Goal: Task Accomplishment & Management: Use online tool/utility

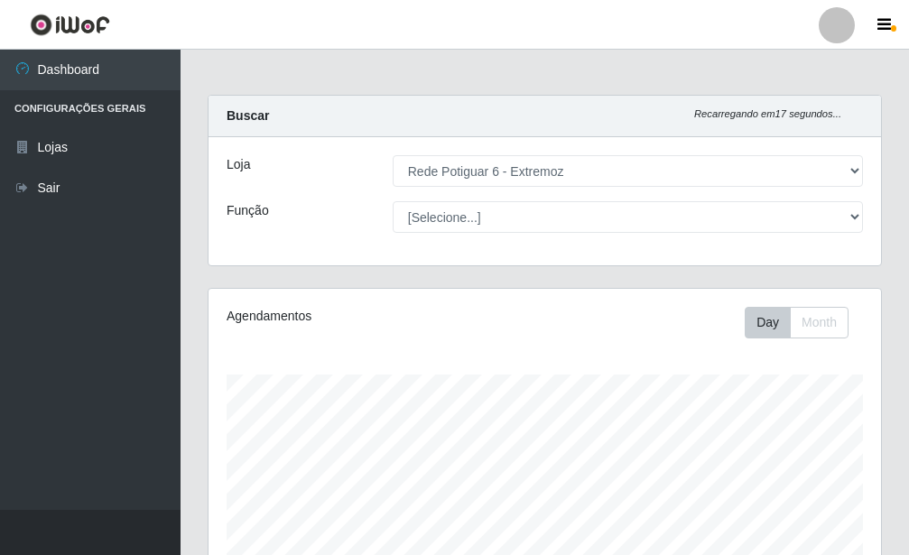
select select "80"
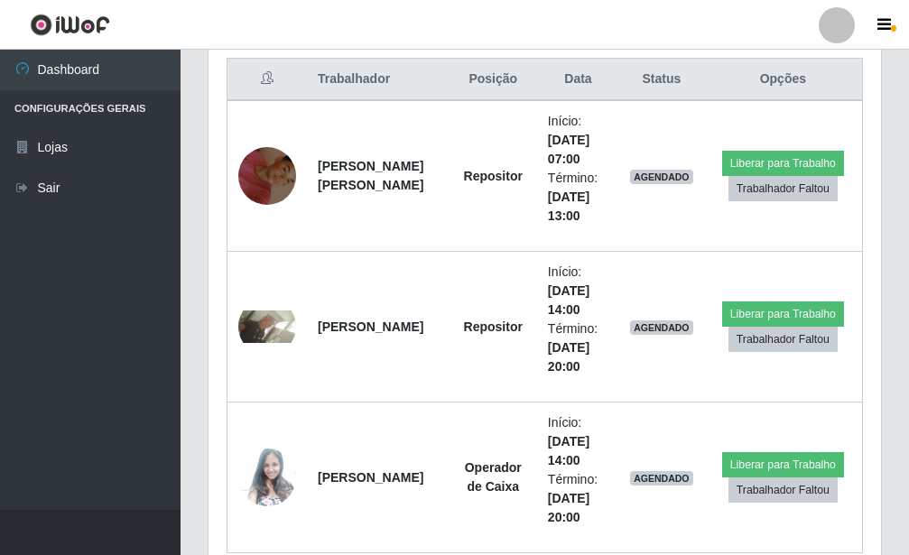
scroll to position [375, 672]
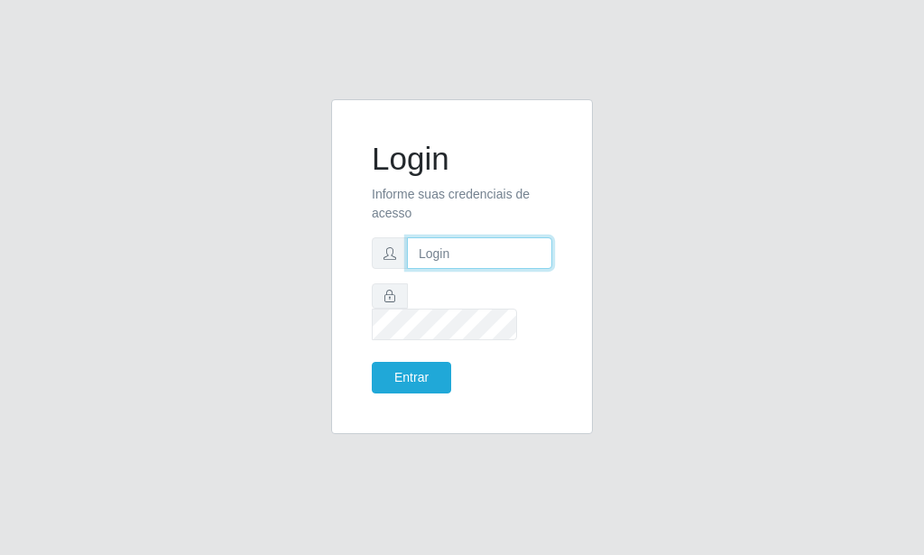
click at [451, 262] on input "text" at bounding box center [479, 253] width 145 height 32
type input "lane.ag93@gmail.com"
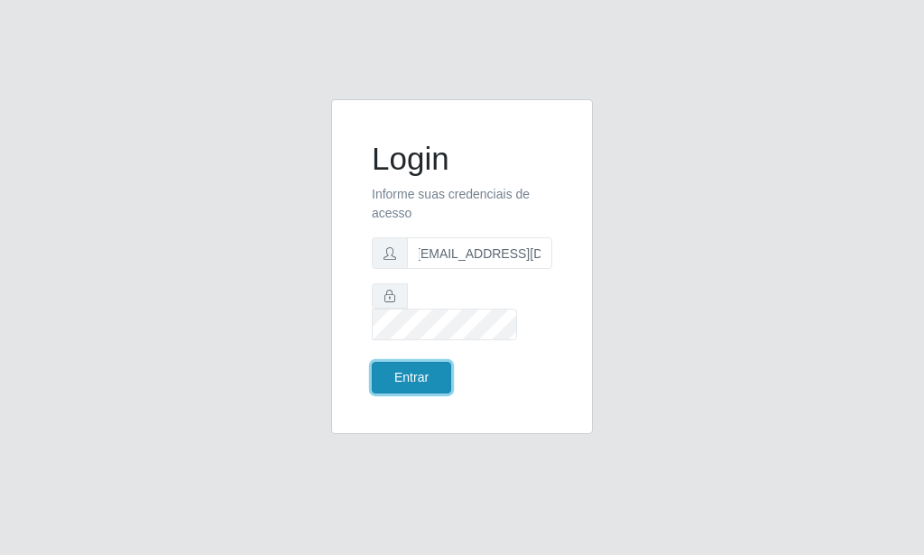
click at [419, 367] on button "Entrar" at bounding box center [411, 378] width 79 height 32
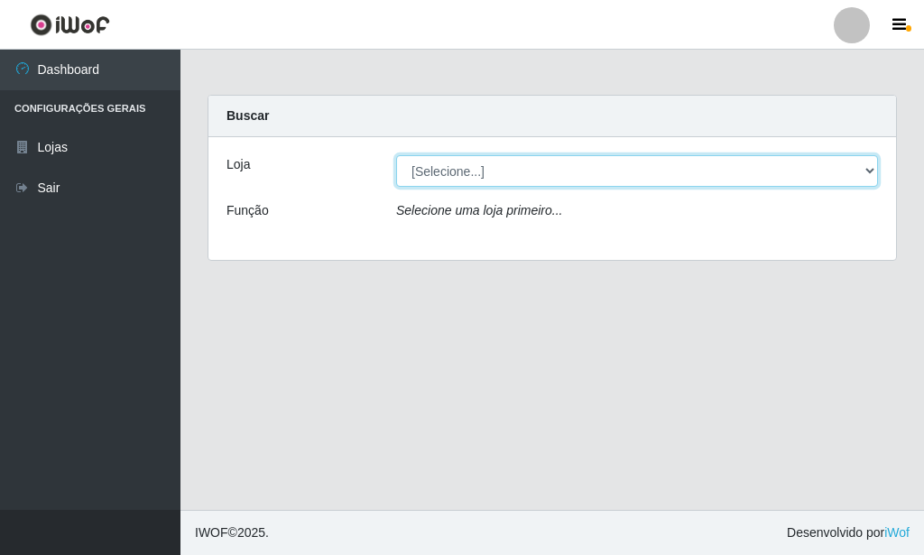
click at [396, 155] on select "[Selecione...] Rede Potiguar 6 - Extremoz" at bounding box center [637, 171] width 482 height 32
select select "80"
click option "Rede Potiguar 6 - Extremoz" at bounding box center [0, 0] width 0 height 0
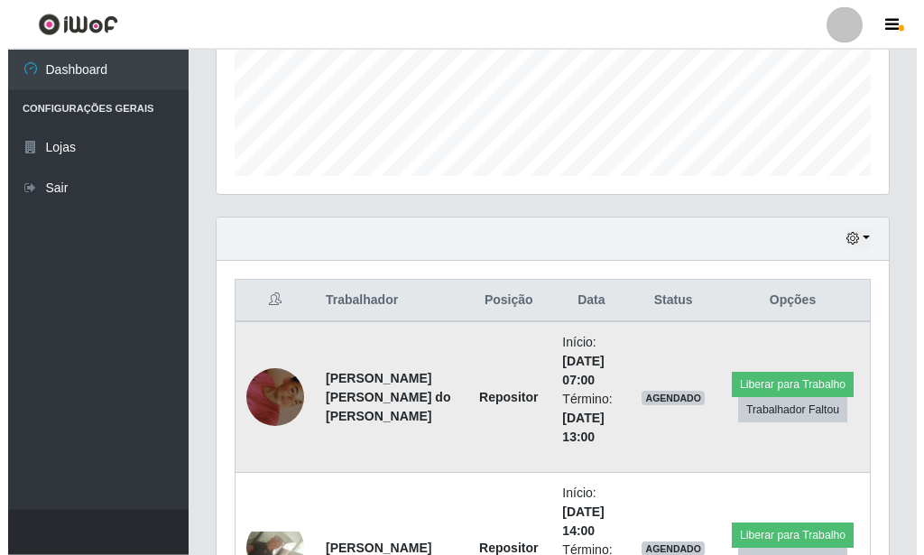
scroll to position [506, 0]
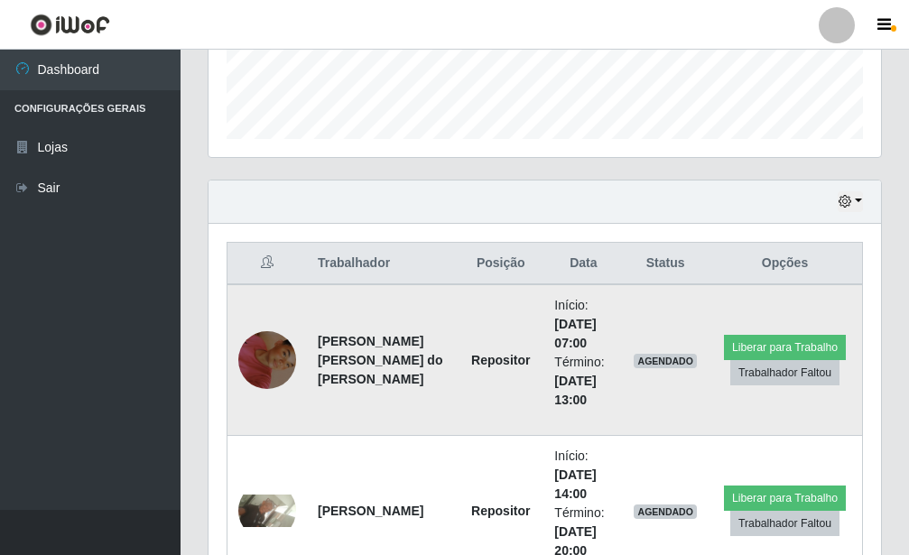
click at [268, 369] on img at bounding box center [267, 360] width 58 height 103
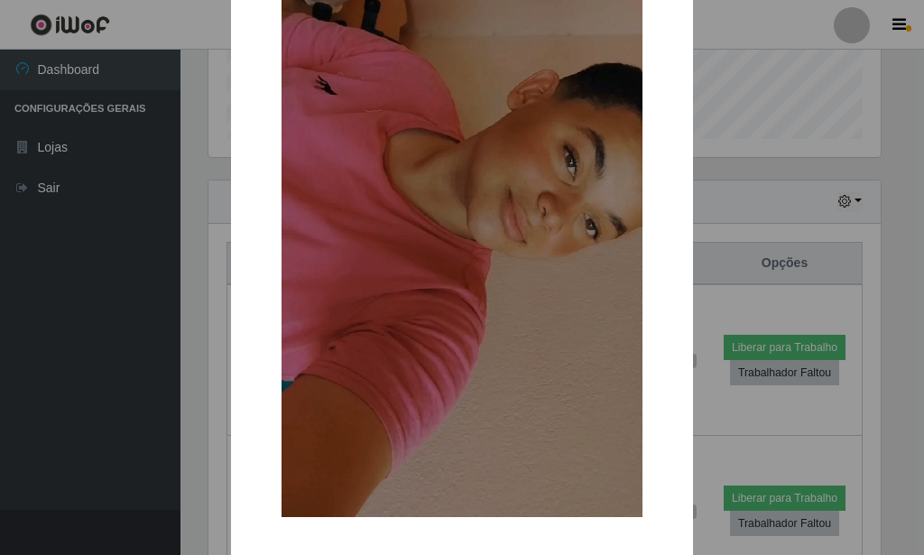
scroll to position [245, 0]
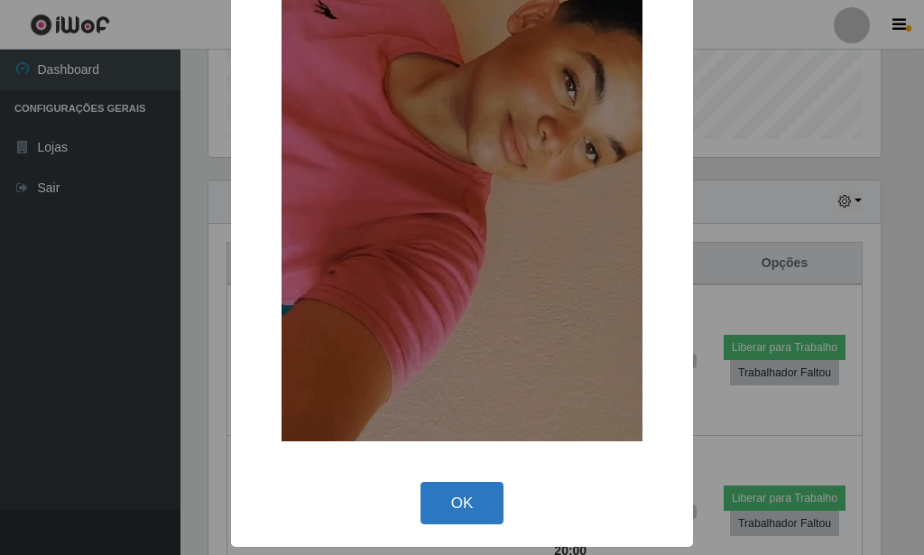
click at [443, 502] on button "OK" at bounding box center [463, 503] width 84 height 42
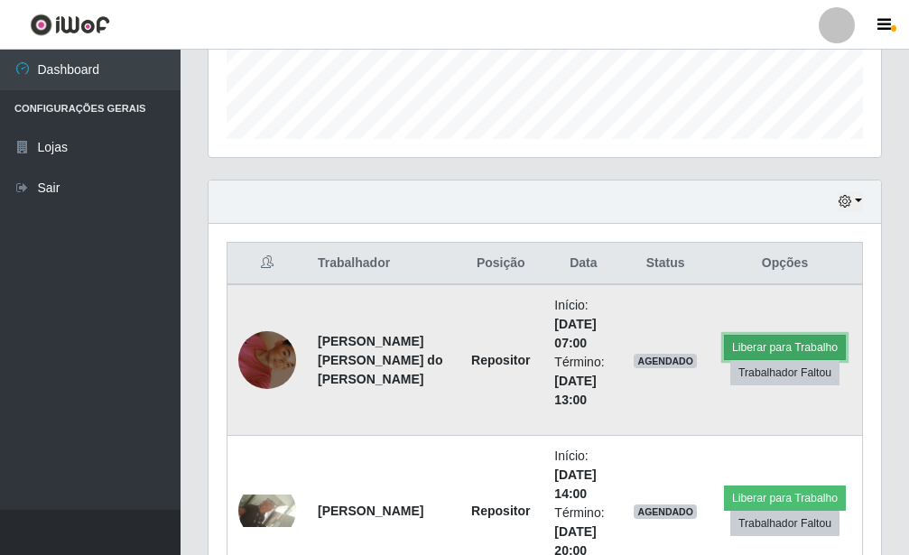
click at [754, 341] on button "Liberar para Trabalho" at bounding box center [785, 347] width 122 height 25
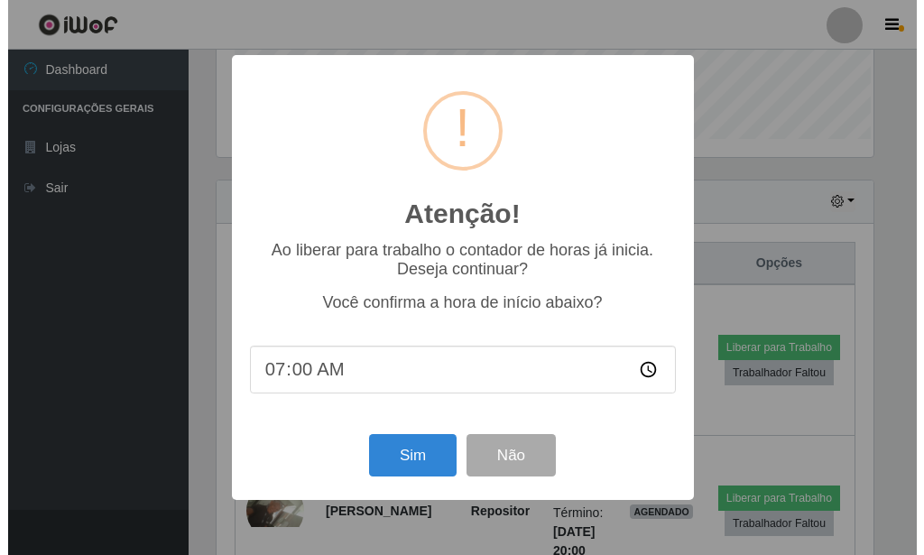
scroll to position [902285, 901987]
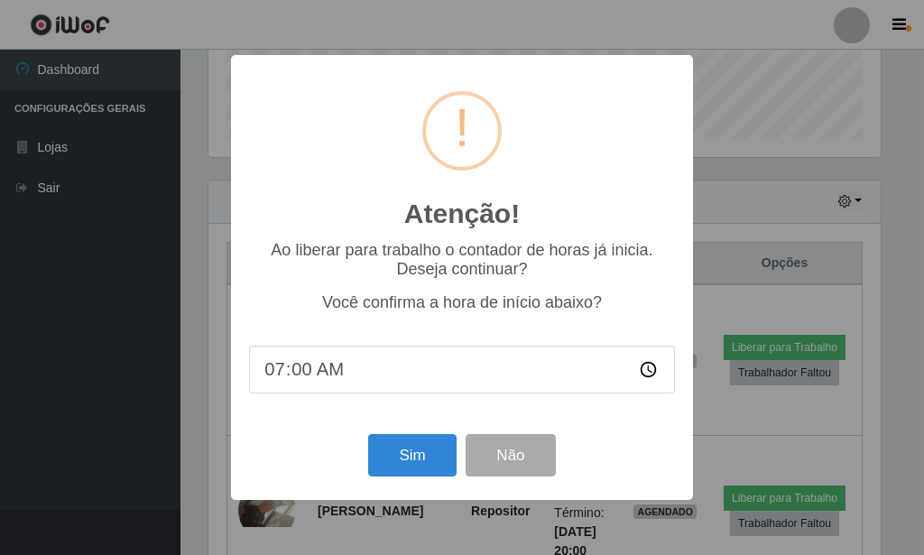
click at [711, 296] on div "Atenção! × Ao liberar para trabalho o contador de horas já inicia. Deseja conti…" at bounding box center [462, 277] width 924 height 555
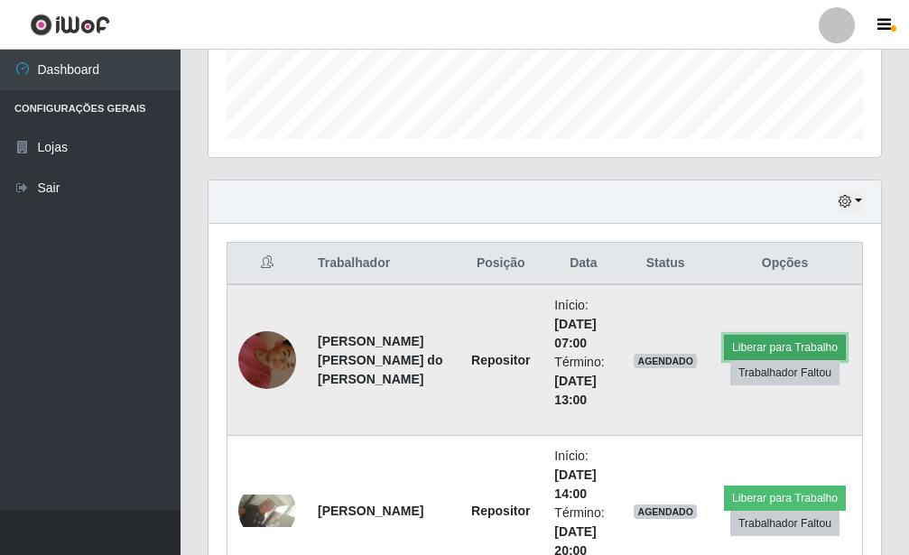
click at [742, 346] on button "Liberar para Trabalho" at bounding box center [785, 347] width 122 height 25
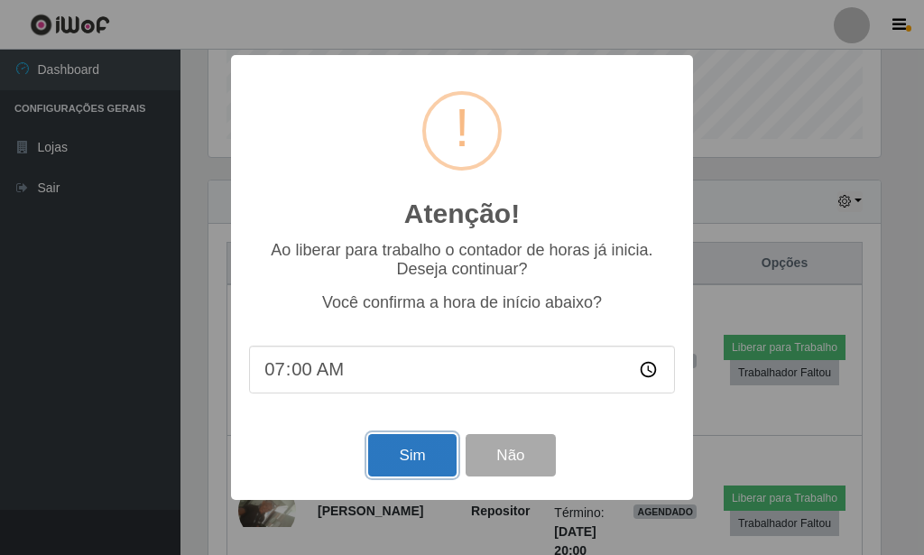
click at [401, 473] on button "Sim" at bounding box center [412, 455] width 88 height 42
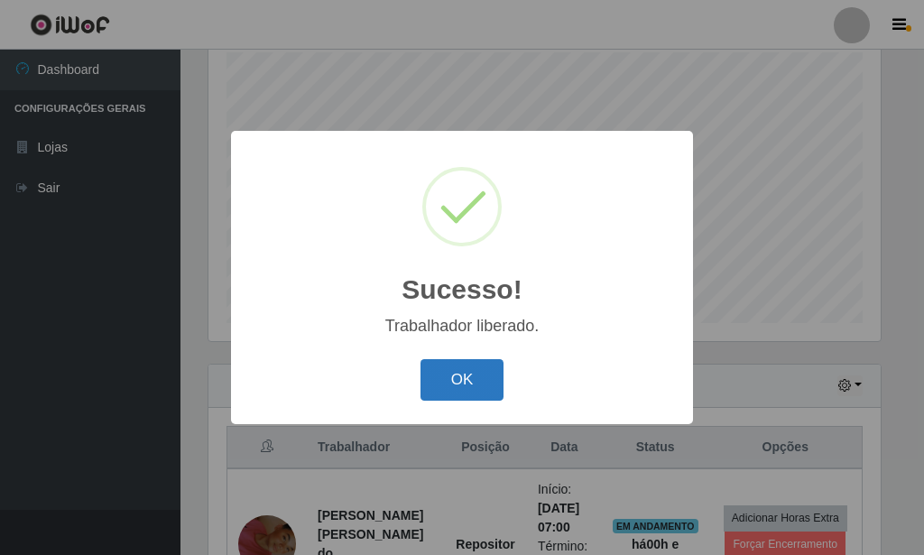
click at [423, 399] on button "OK" at bounding box center [463, 380] width 84 height 42
